Goal: Use online tool/utility: Utilize a website feature to perform a specific function

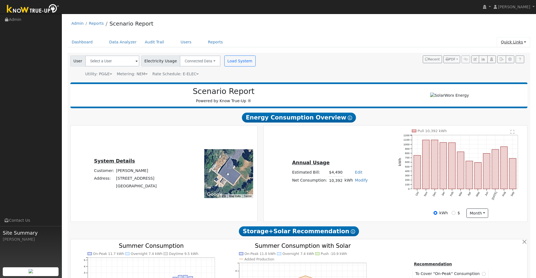
click at [509, 44] on link "Quick Links" at bounding box center [513, 42] width 34 height 10
click at [495, 63] on link "Quick Connect" at bounding box center [502, 62] width 56 height 8
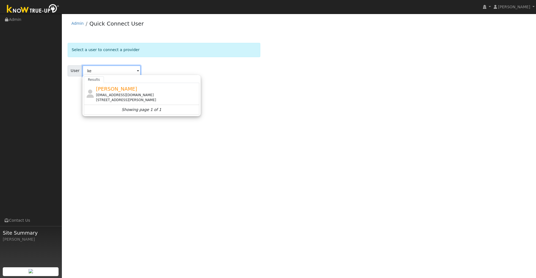
type input "k"
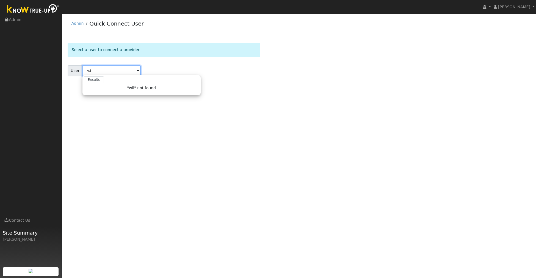
type input "w"
type input "h"
type input "s"
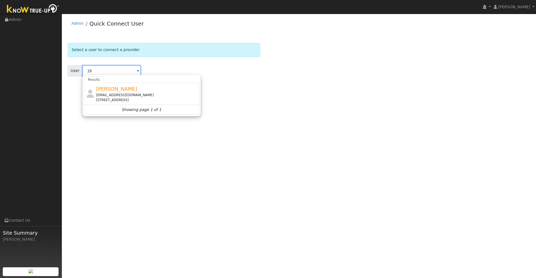
type input "1"
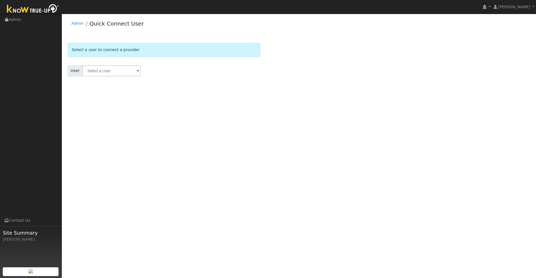
drag, startPoint x: 196, startPoint y: 113, endPoint x: 178, endPoint y: 88, distance: 31.1
click at [196, 113] on div "User Profile First name Last name Email Email Notifications No Emails No Emails…" at bounding box center [299, 146] width 474 height 264
click at [76, 21] on link "Admin" at bounding box center [77, 23] width 12 height 4
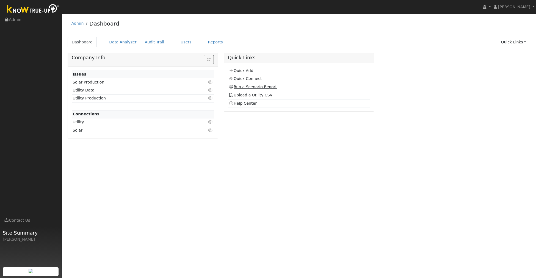
click at [259, 87] on link "Run a Scenario Report" at bounding box center [253, 87] width 48 height 4
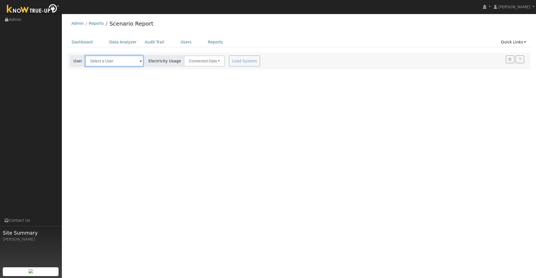
click at [121, 60] on input "text" at bounding box center [114, 60] width 58 height 11
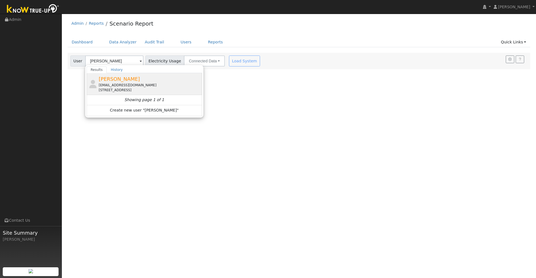
click at [127, 78] on span "[PERSON_NAME]" at bounding box center [119, 79] width 41 height 6
type input "[PERSON_NAME]"
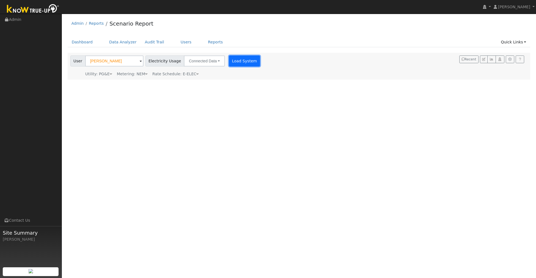
click at [229, 61] on button "Load System" at bounding box center [244, 60] width 31 height 11
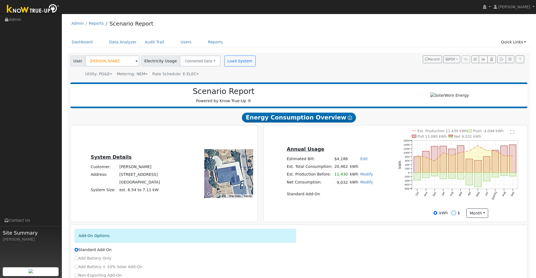
click at [452, 212] on input "$" at bounding box center [453, 213] width 4 height 4
radio input "true"
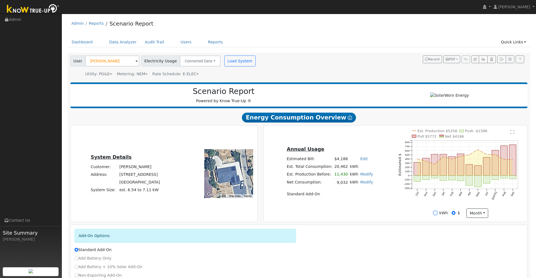
click at [434, 213] on input "kWh" at bounding box center [435, 213] width 4 height 4
radio input "true"
radio input "false"
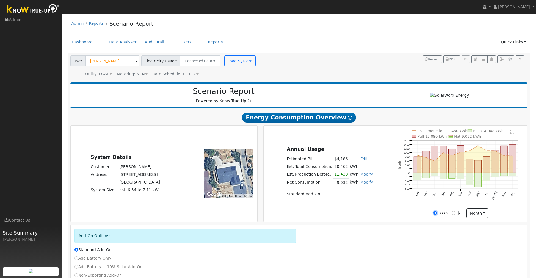
scroll to position [0, 0]
